Goal: Find specific page/section: Find specific page/section

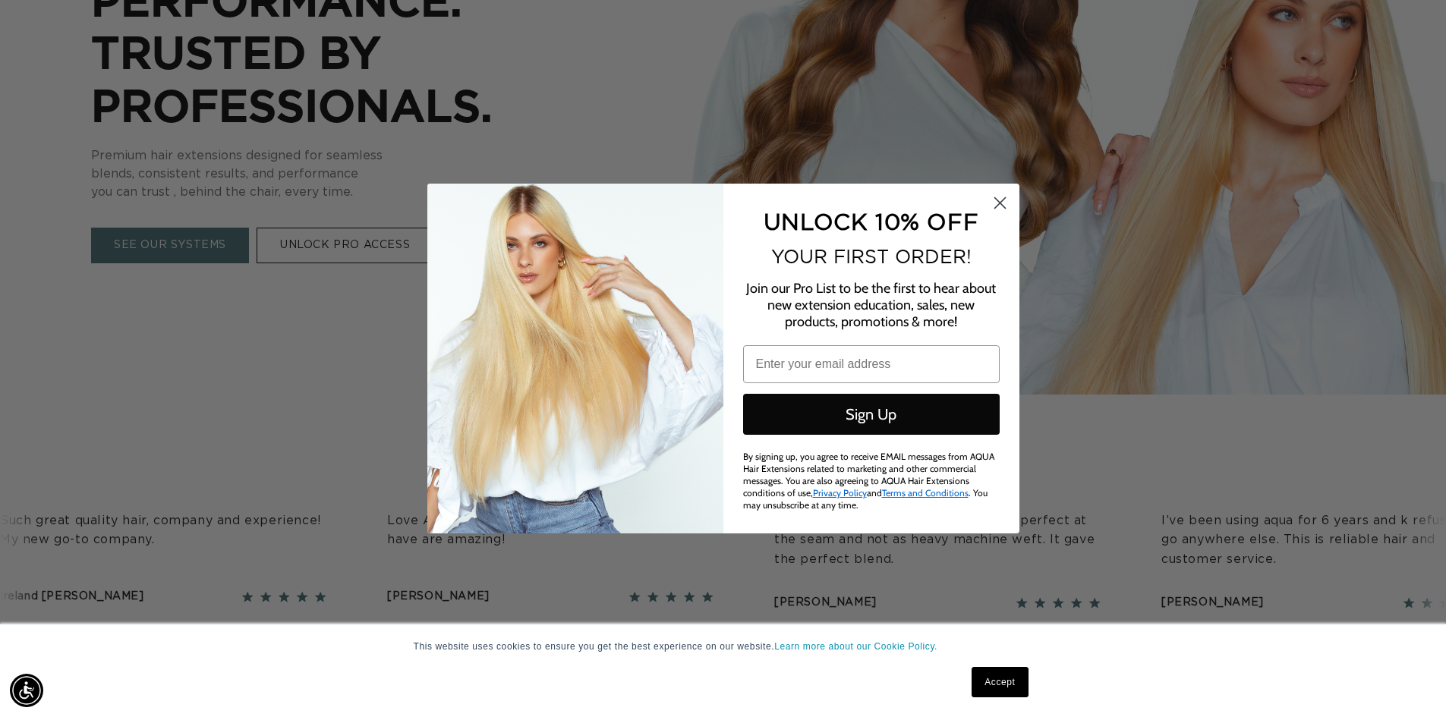
scroll to position [0, 2650]
drag, startPoint x: 999, startPoint y: 206, endPoint x: 983, endPoint y: 201, distance: 16.6
click at [999, 205] on icon "Close dialog" at bounding box center [999, 203] width 11 height 11
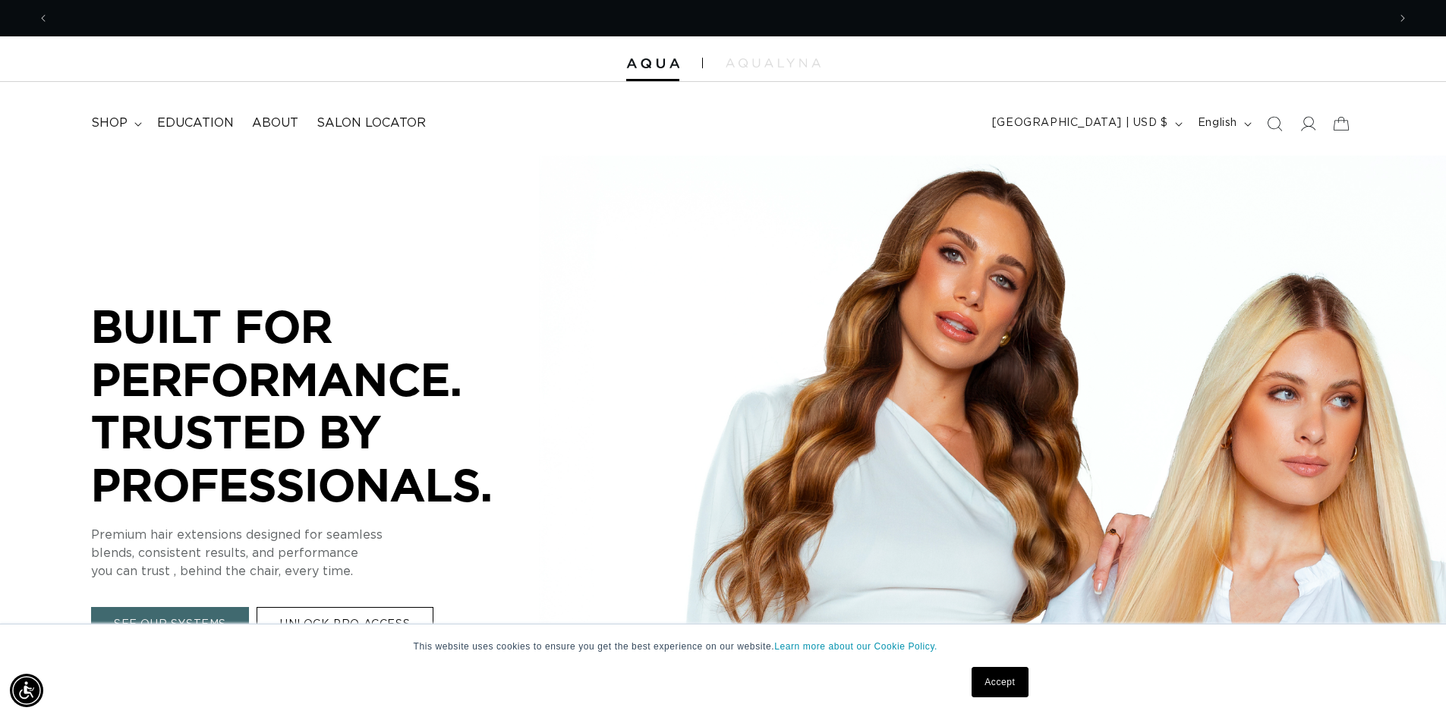
scroll to position [0, 1325]
click at [142, 127] on icon at bounding box center [138, 124] width 8 height 5
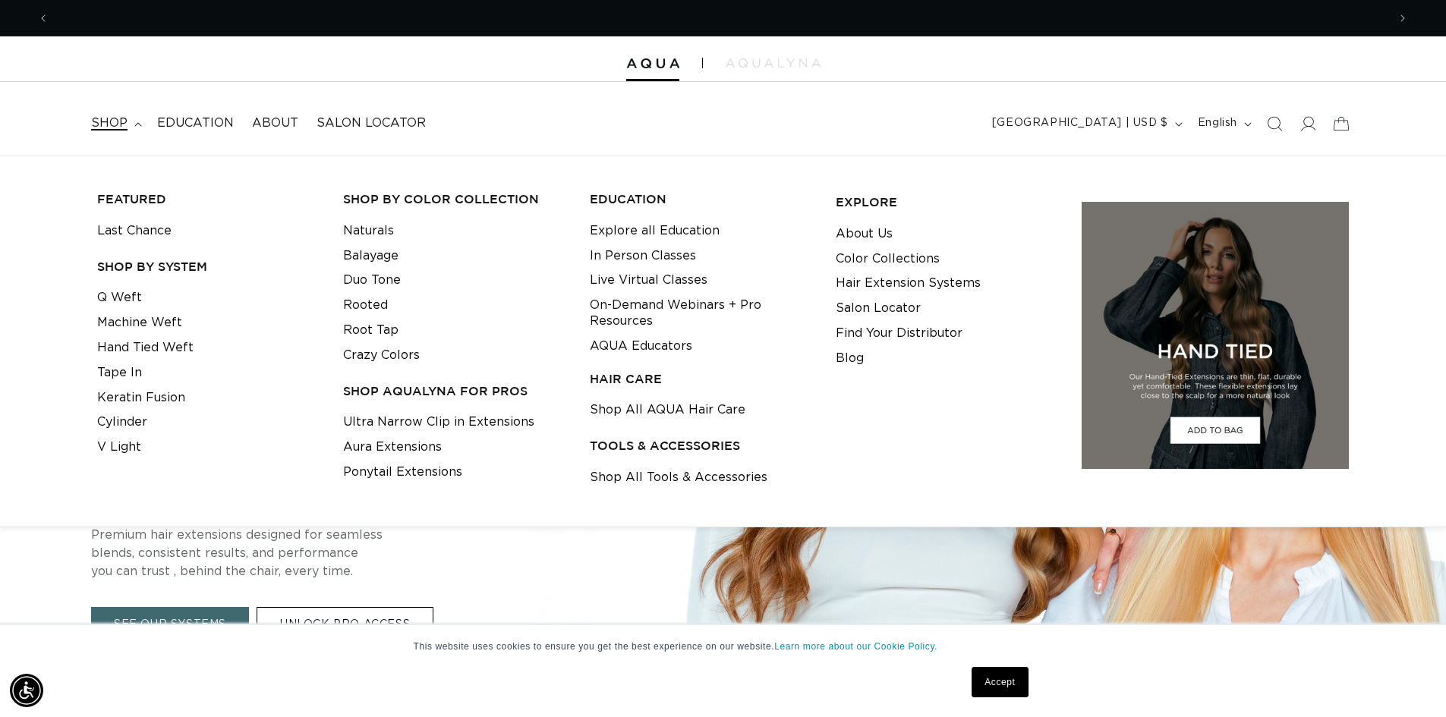
scroll to position [0, 0]
click at [700, 454] on h3 "TOOLS & ACCESSORIES" at bounding box center [701, 446] width 222 height 16
click at [651, 490] on link "Shop All Tools & Accessories" at bounding box center [679, 477] width 178 height 25
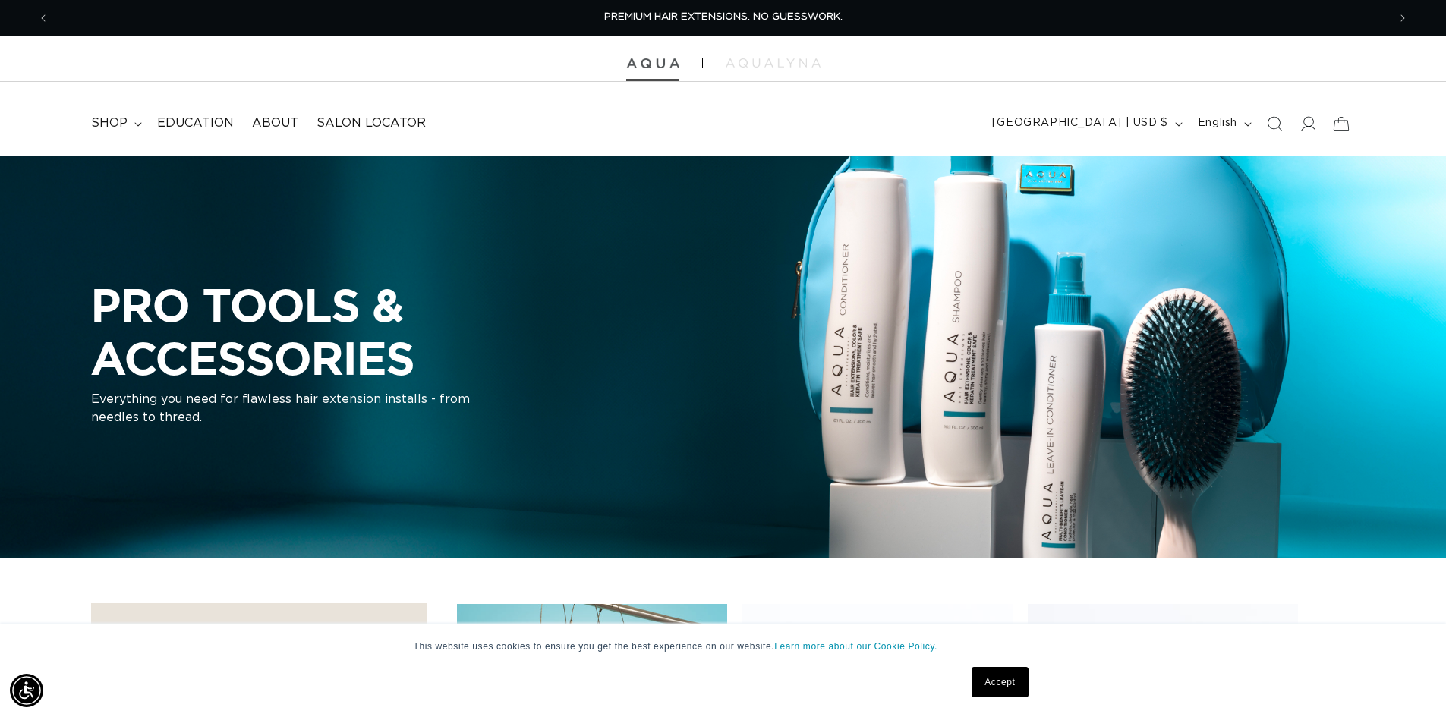
click at [641, 69] on img at bounding box center [652, 63] width 53 height 11
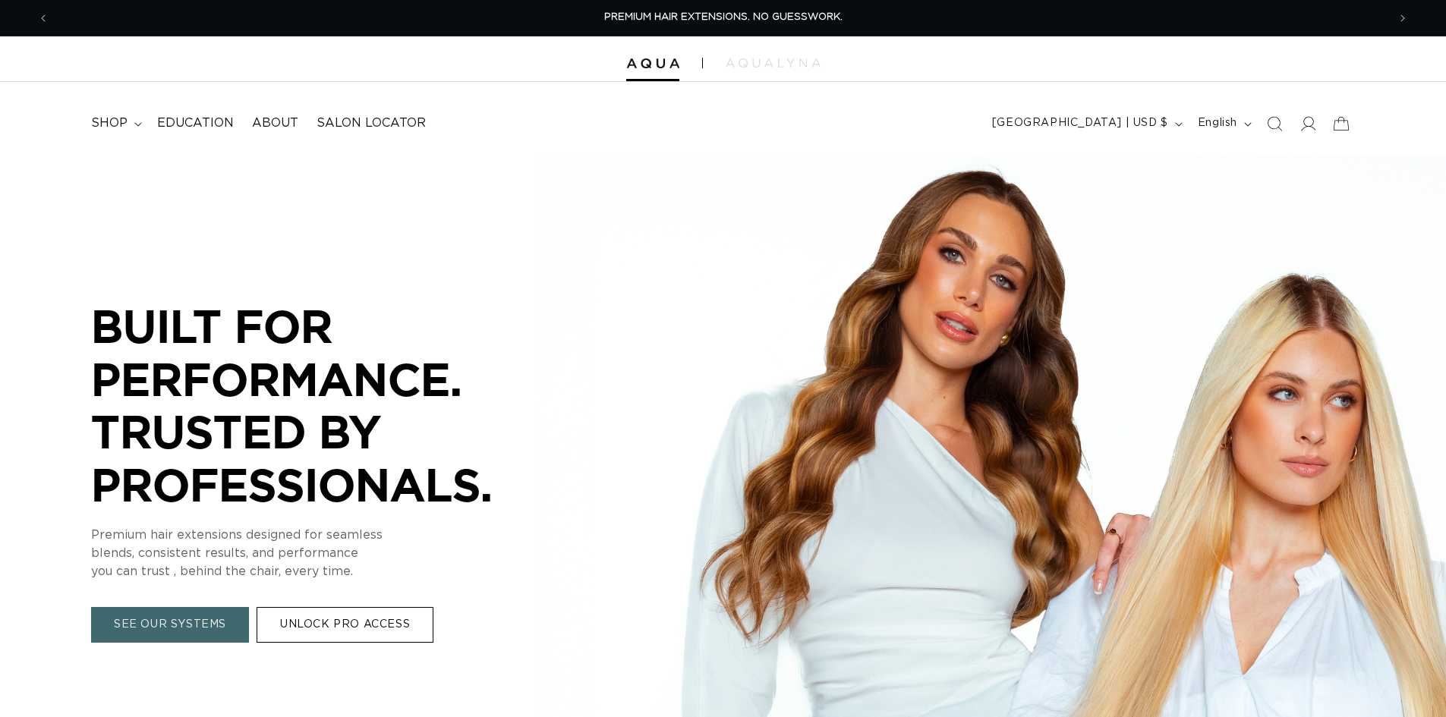
click at [760, 68] on img at bounding box center [773, 62] width 95 height 9
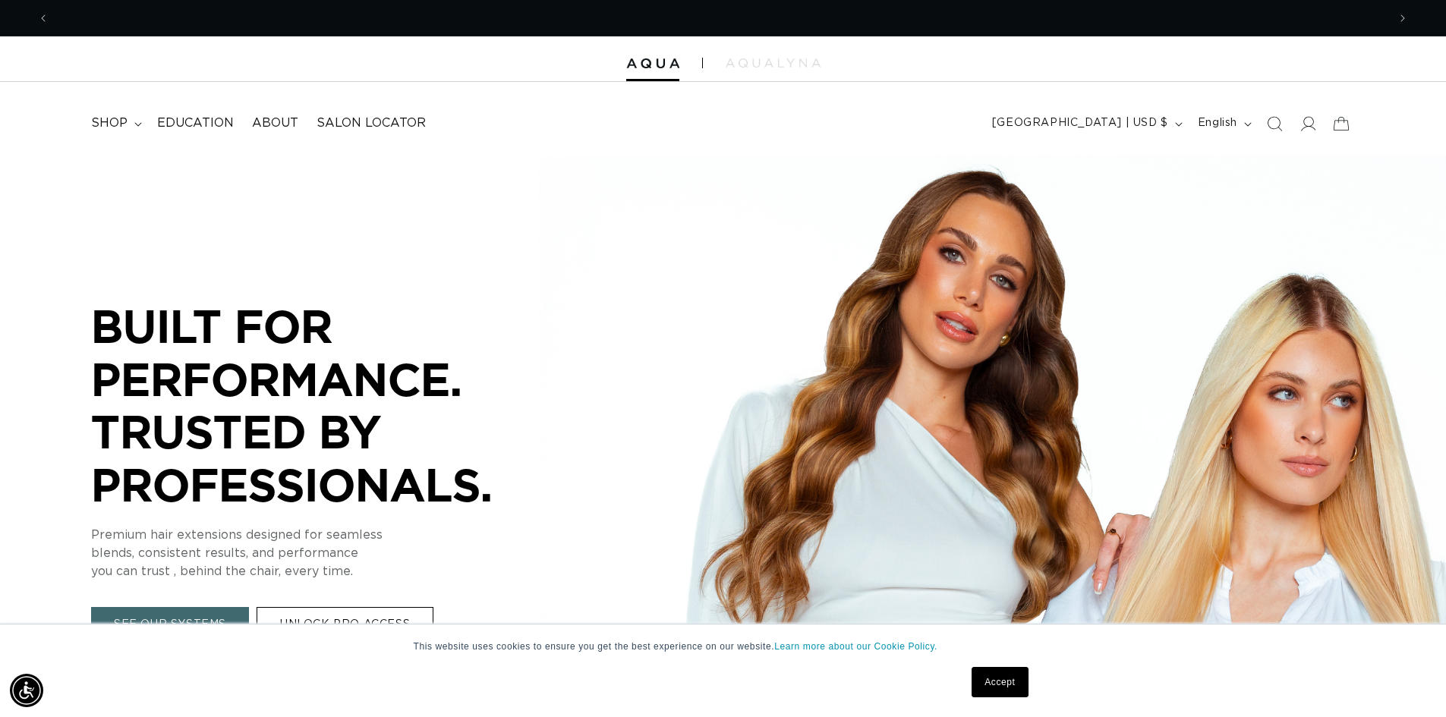
scroll to position [0, 2650]
click at [161, 113] on header "FEATURED Last Chance SHOP BY SYSTEM Q Weft Hand Tied Weft Machine Weft Tape In …" at bounding box center [723, 119] width 1446 height 74
click at [128, 131] on span "shop" at bounding box center [109, 123] width 36 height 16
